Goal: Use online tool/utility: Utilize a website feature to perform a specific function

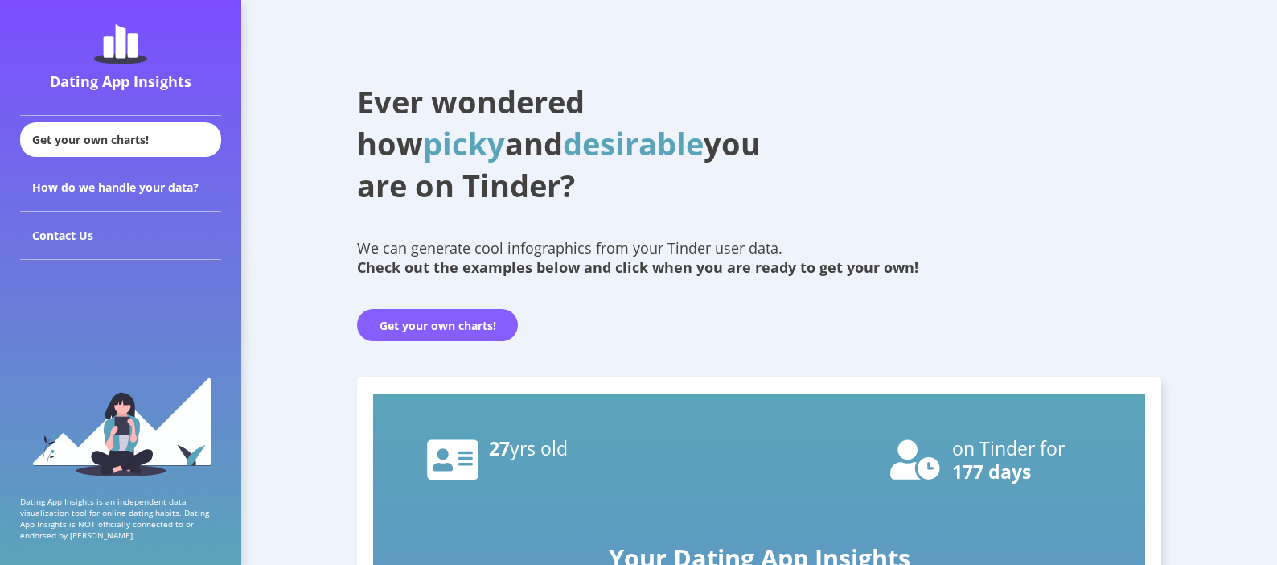
click at [441, 323] on button "Get your own charts!" at bounding box center [437, 325] width 161 height 32
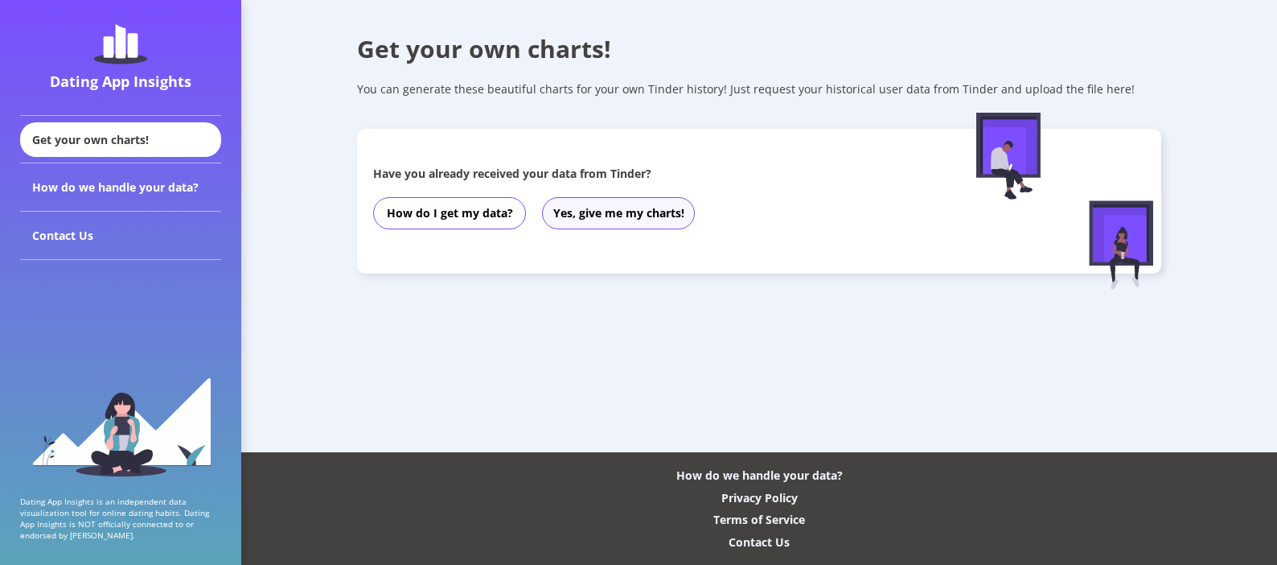
click at [658, 211] on button "Yes, give me my charts!" at bounding box center [618, 213] width 153 height 32
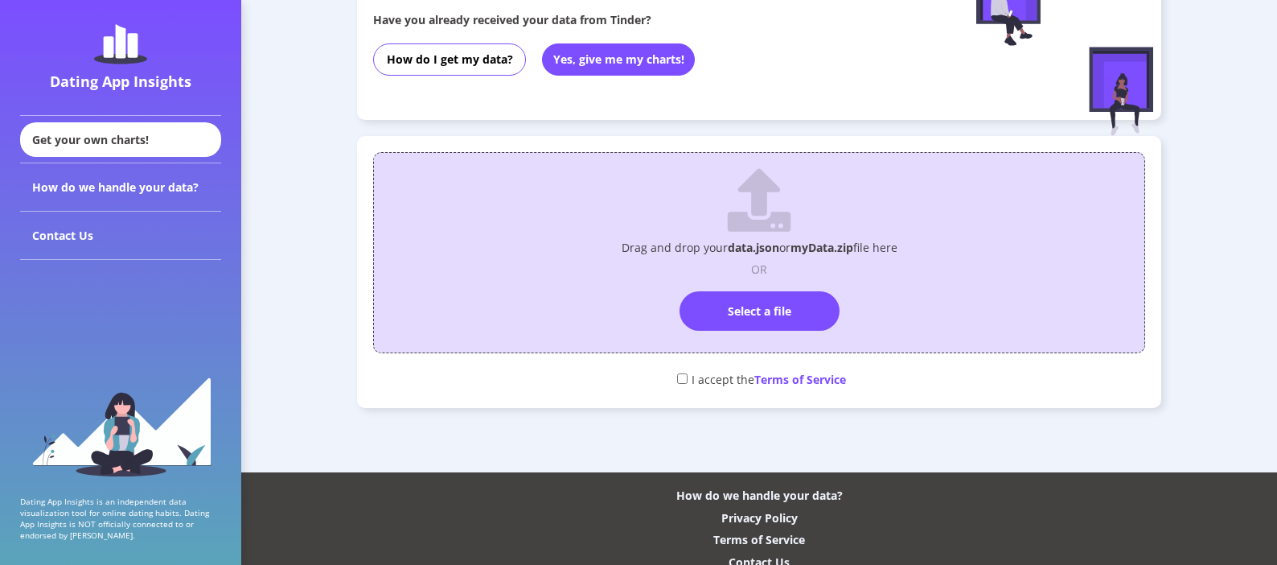
scroll to position [163, 0]
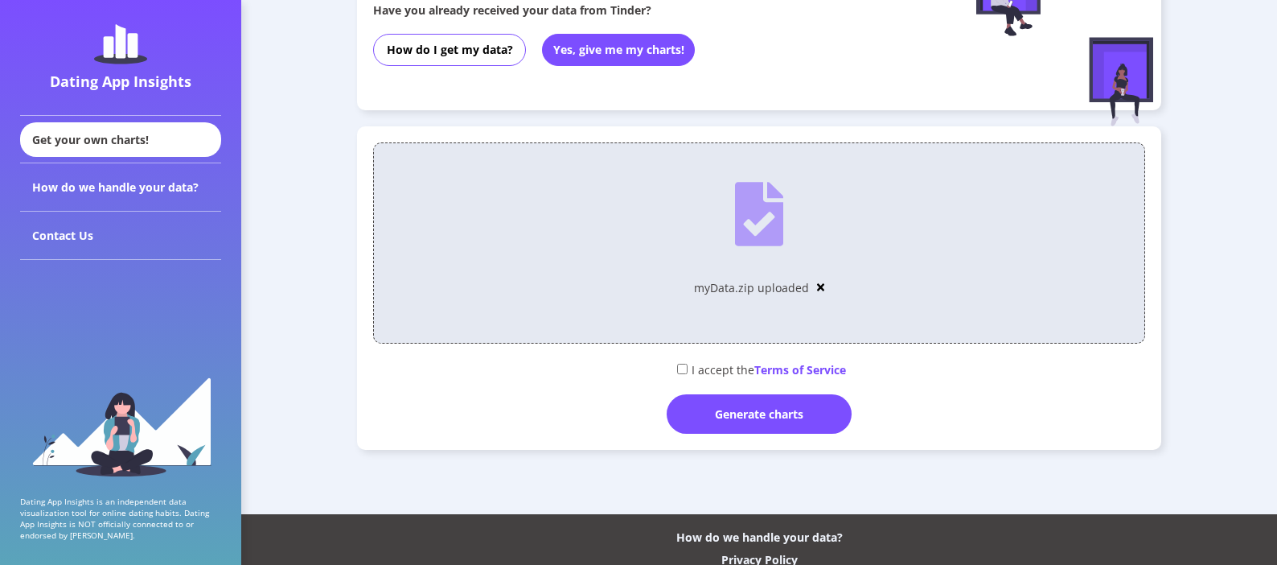
click at [680, 368] on input "checkbox" at bounding box center [682, 369] width 10 height 10
checkbox input "true"
click at [768, 424] on div "Generate charts" at bounding box center [759, 413] width 185 height 39
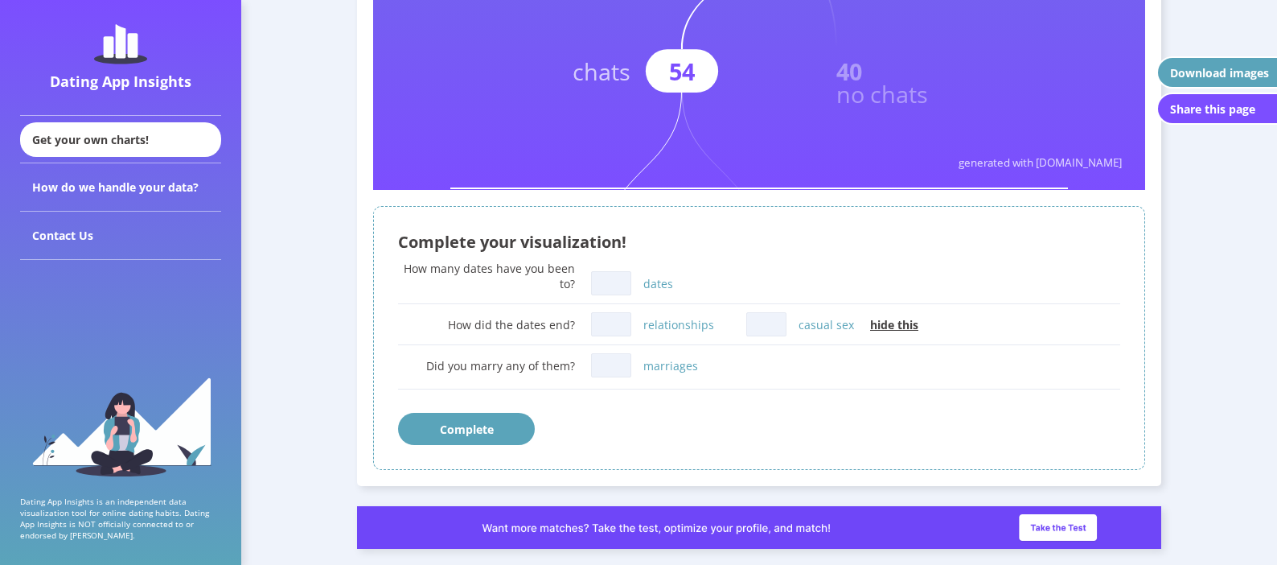
scroll to position [889, 0]
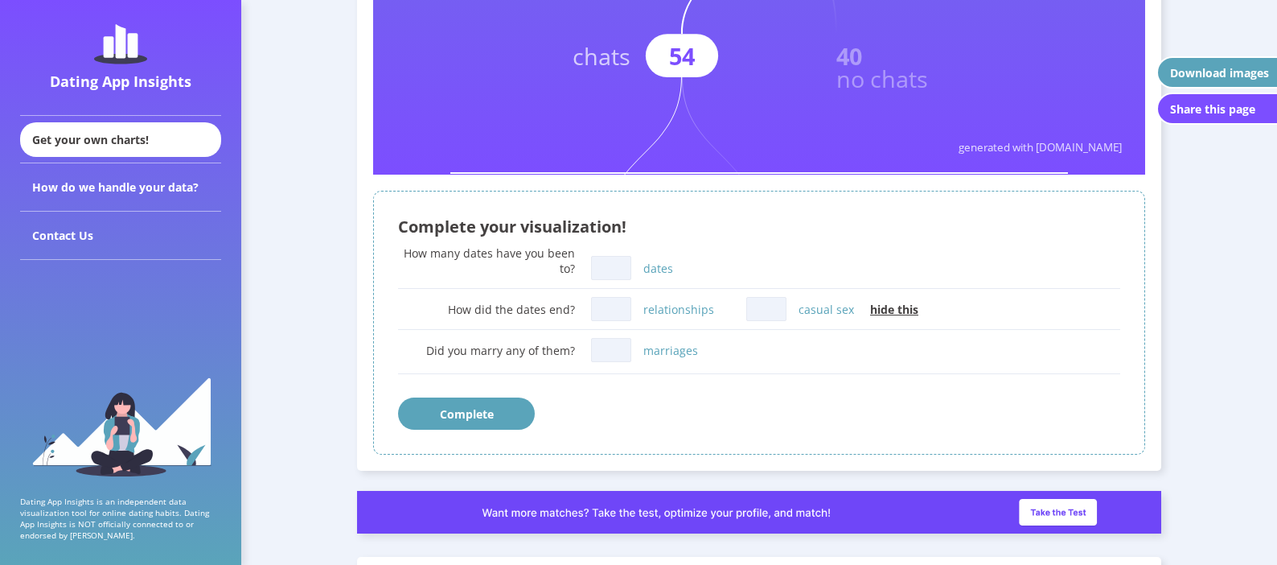
click at [612, 269] on input "dates" at bounding box center [611, 268] width 40 height 24
click at [767, 306] on input "casual sex" at bounding box center [766, 309] width 40 height 24
type input "3"
click at [623, 315] on input "relationships" at bounding box center [611, 309] width 40 height 24
type input "0"
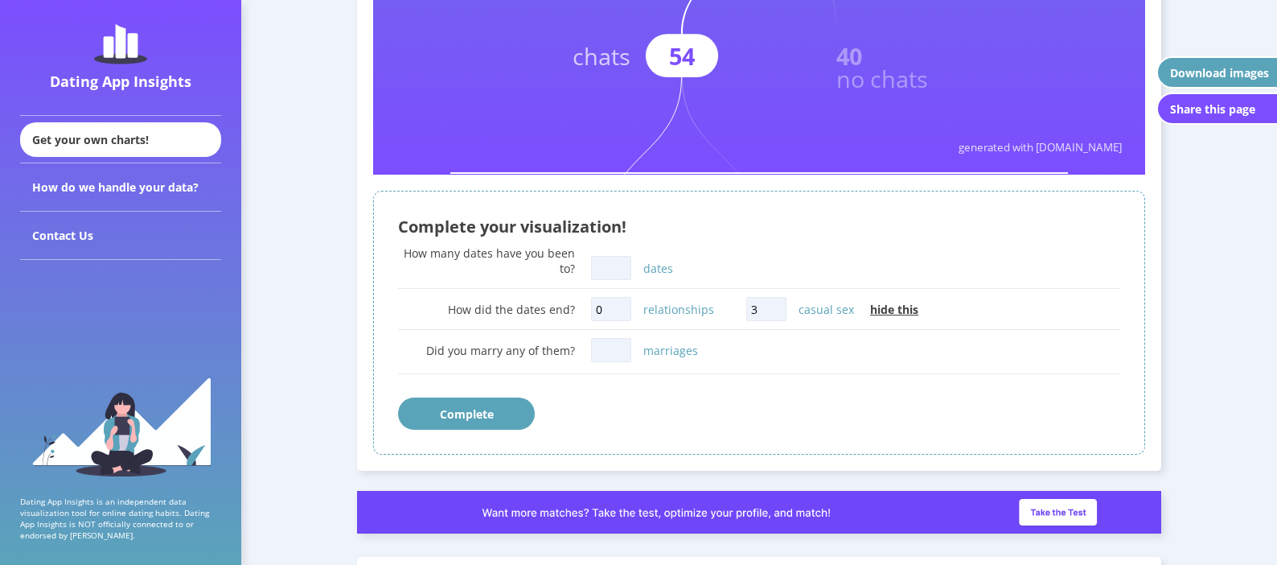
click at [598, 268] on input "dates" at bounding box center [611, 268] width 40 height 24
type input "y"
type input "6"
click at [615, 354] on input "marriages" at bounding box center [611, 350] width 40 height 24
type input "0"
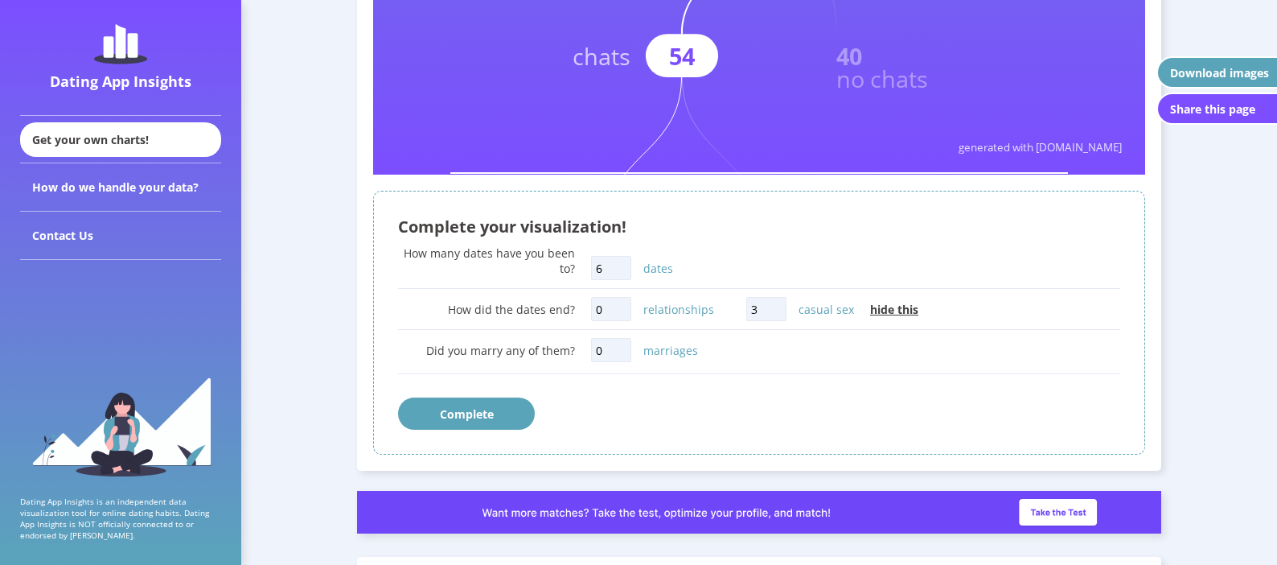
click at [513, 420] on button "Complete" at bounding box center [466, 413] width 137 height 32
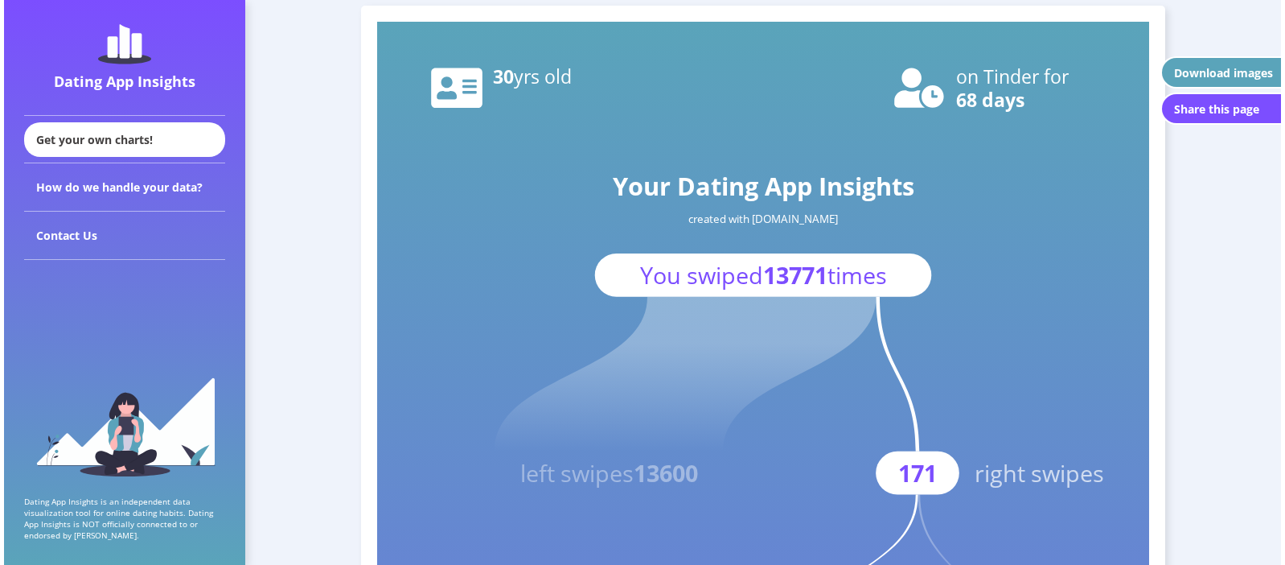
scroll to position [77, 0]
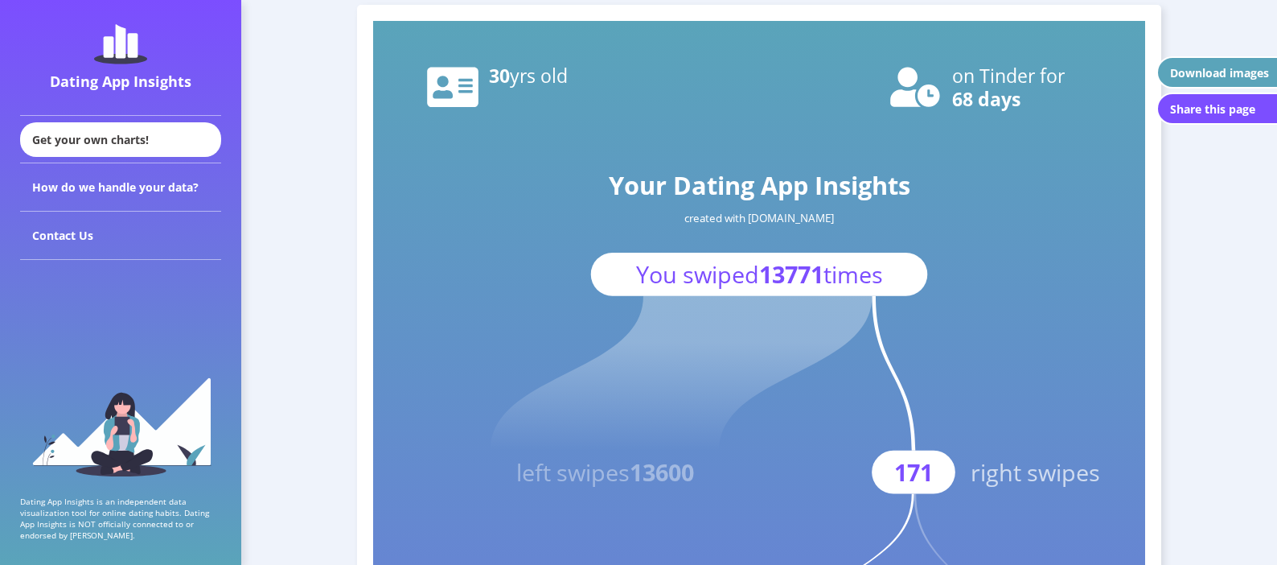
click at [1212, 62] on button "Download images" at bounding box center [1217, 72] width 121 height 32
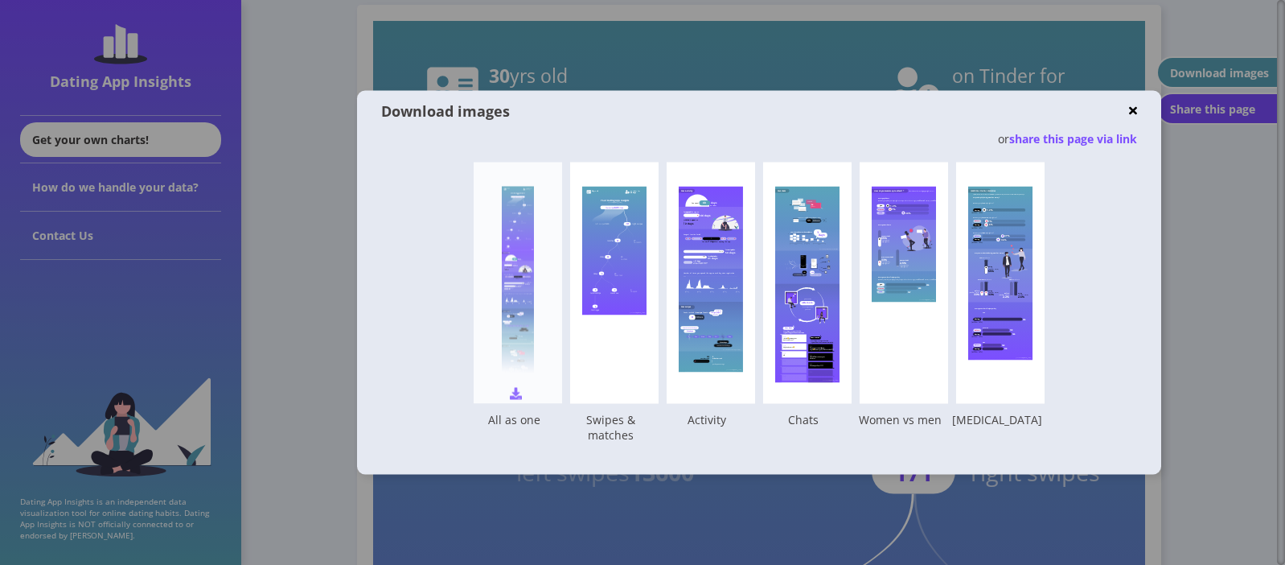
click at [512, 283] on div at bounding box center [518, 283] width 32 height 193
